Goal: Communication & Community: Answer question/provide support

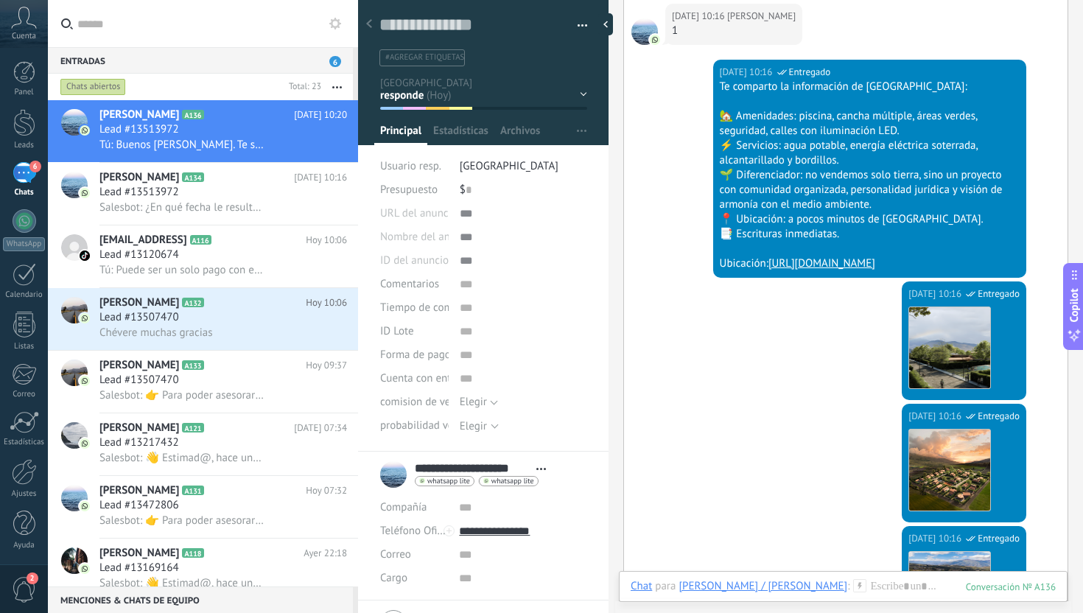
scroll to position [1486, 0]
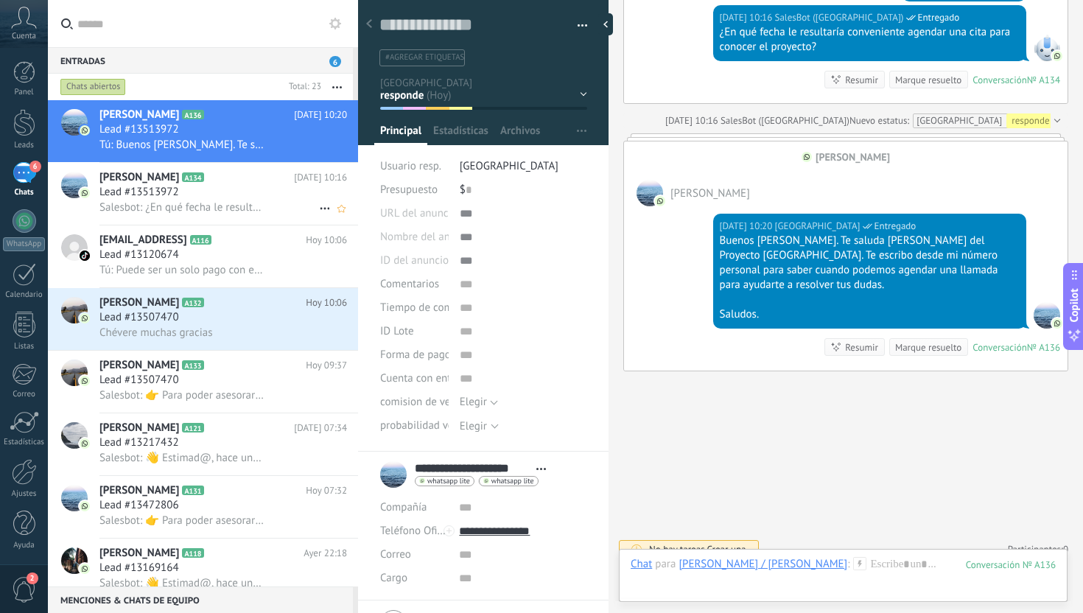
click at [210, 207] on span "Salesbot: ¿En qué fecha le resultaría conveniente agendar una cita para conocer…" at bounding box center [182, 207] width 166 height 14
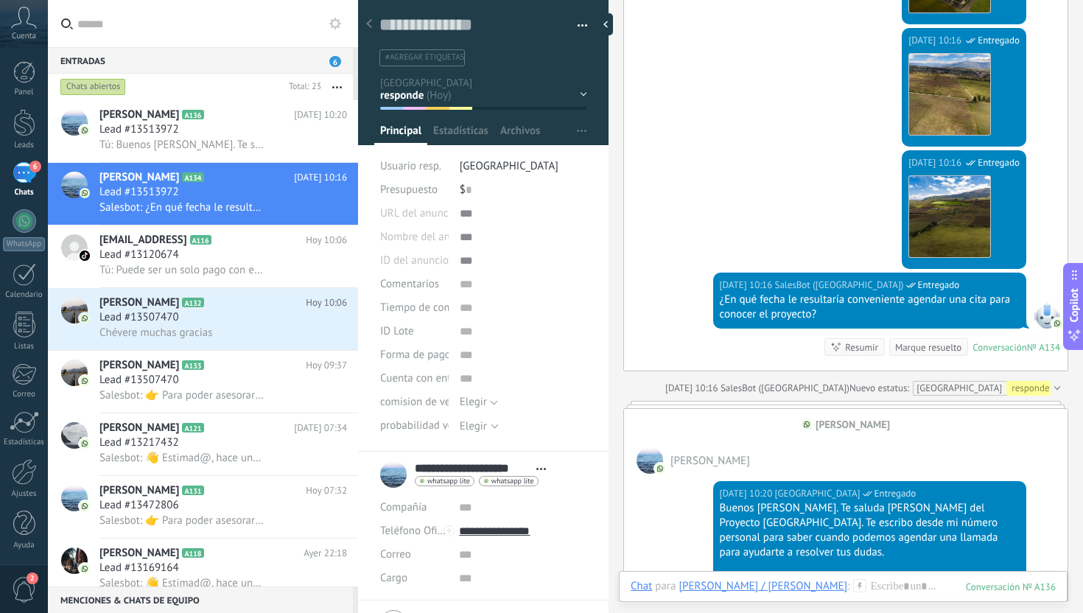
scroll to position [1486, 0]
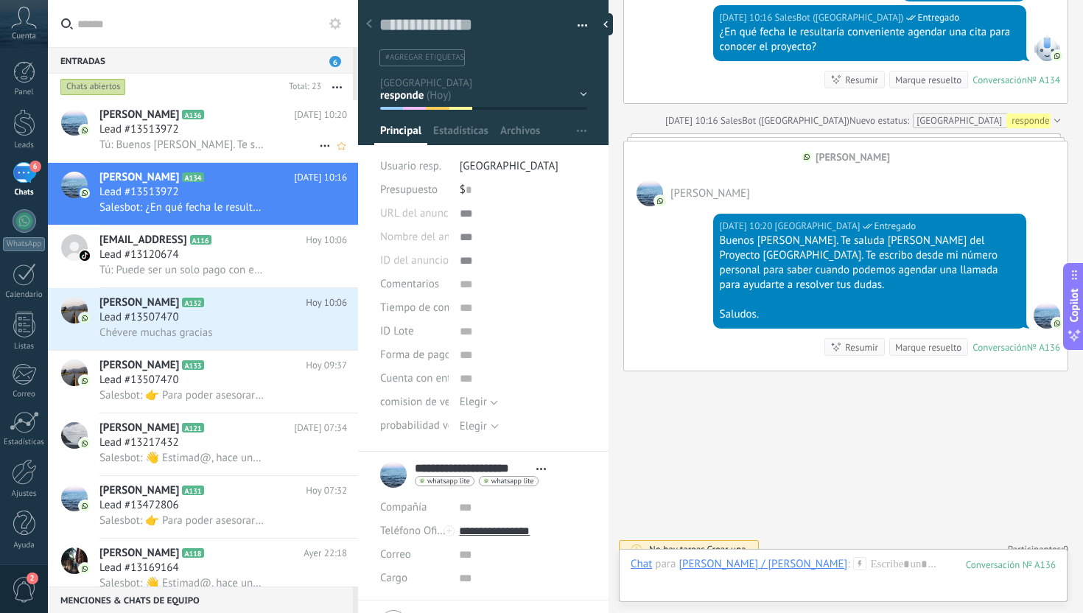
click at [223, 118] on icon at bounding box center [215, 115] width 15 height 15
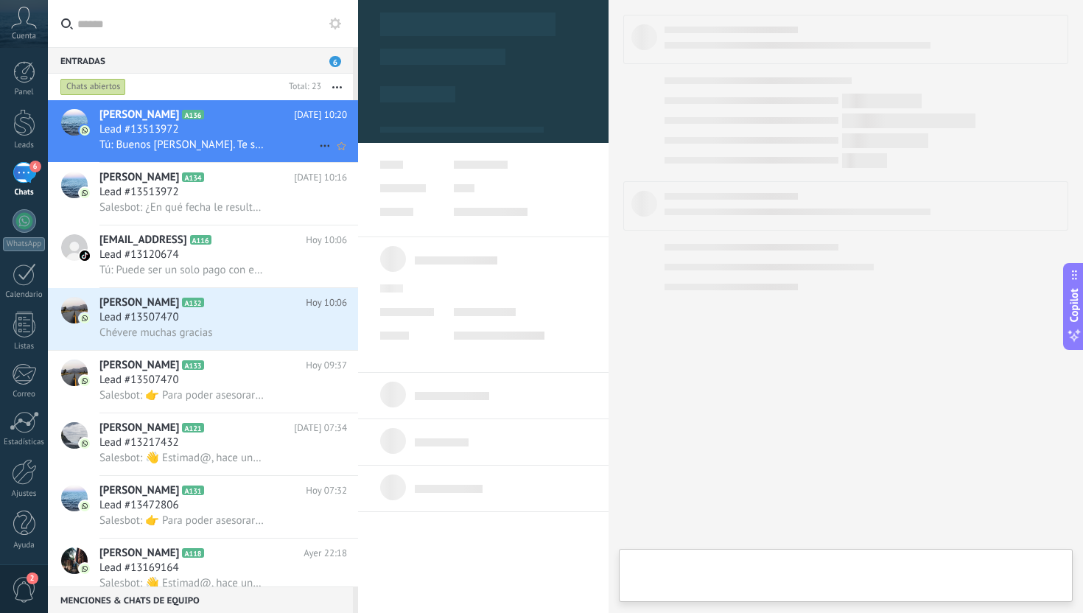
type textarea "**********"
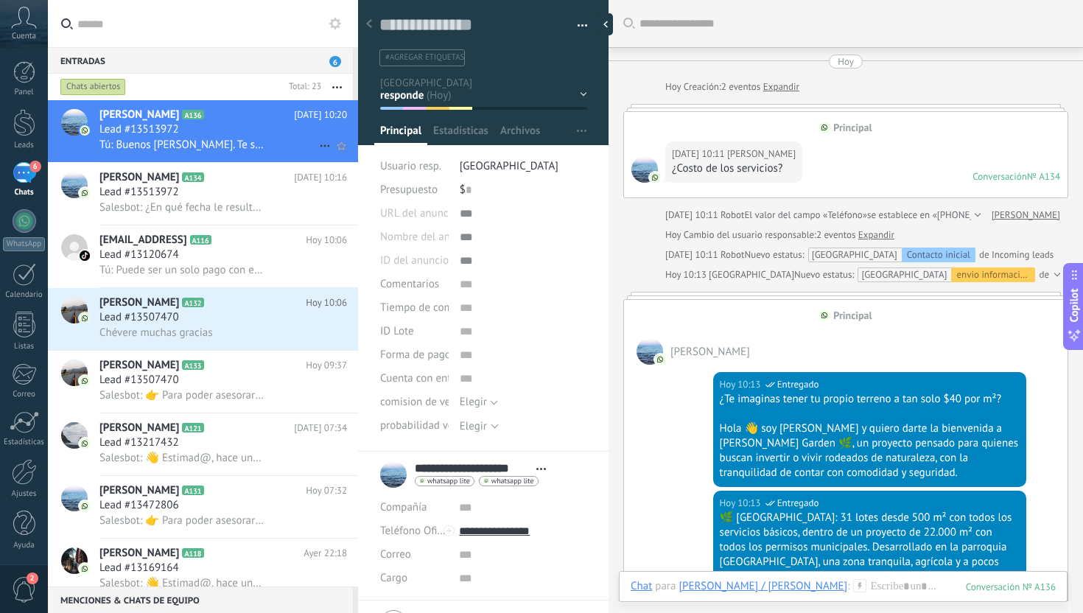
scroll to position [1421, 0]
